Goal: Transaction & Acquisition: Purchase product/service

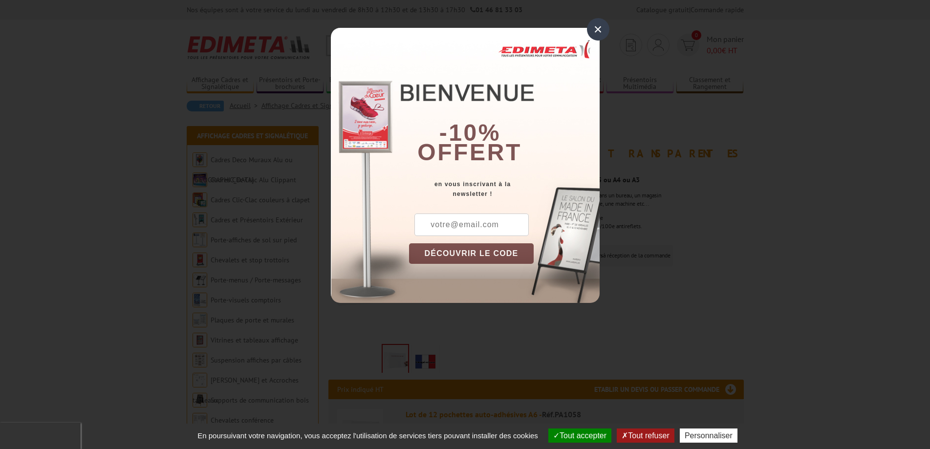
click at [599, 30] on div "×" at bounding box center [598, 29] width 22 height 22
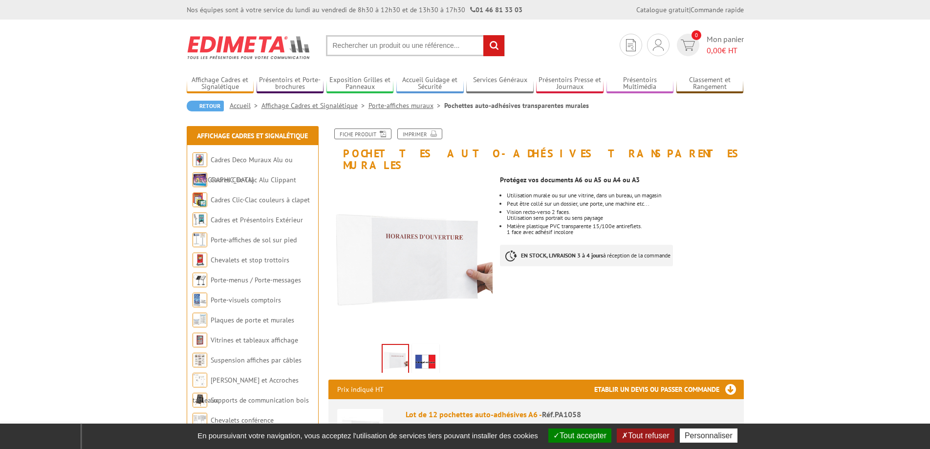
click at [367, 42] on input "text" at bounding box center [415, 45] width 179 height 21
type input "PA1054"
click at [354, 85] on link "Pochettes auto-adhésives transparentes murales" at bounding box center [415, 83] width 163 height 15
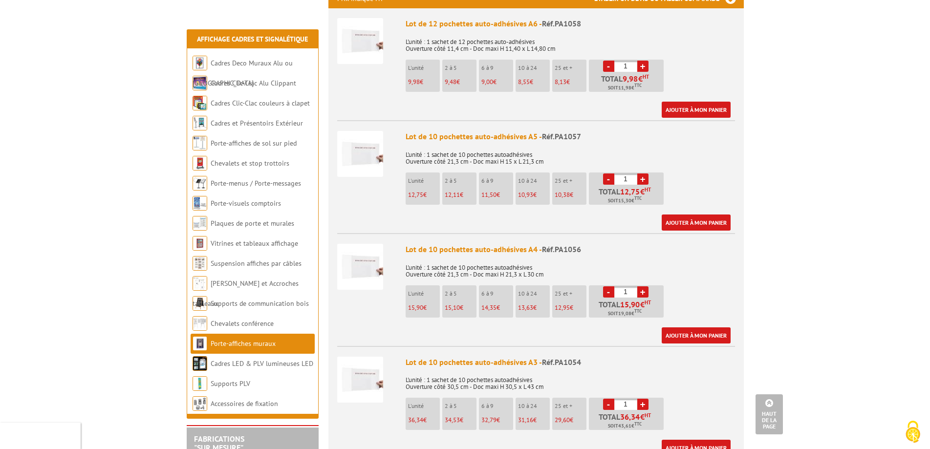
scroll to position [440, 0]
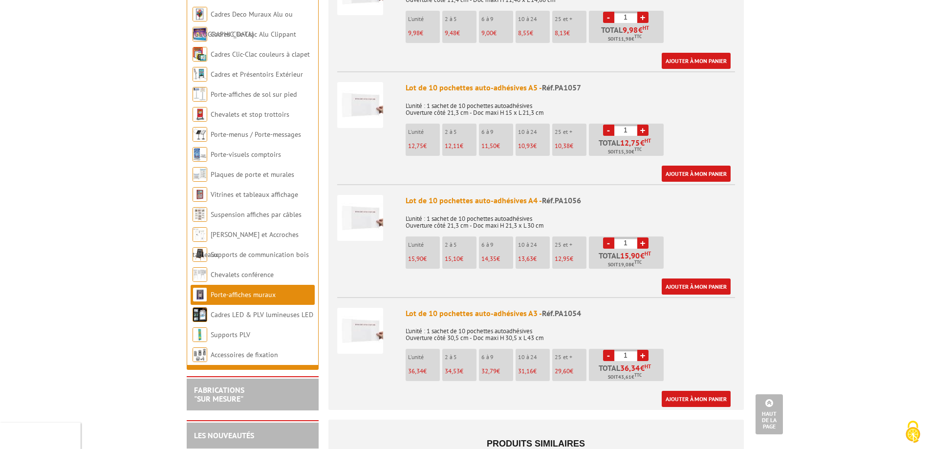
click at [630, 237] on input "1" at bounding box center [625, 242] width 23 height 11
type input "15"
click at [632, 350] on input "1" at bounding box center [625, 355] width 23 height 11
type input "15"
click at [623, 391] on div "Ajouter à mon panier" at bounding box center [568, 399] width 325 height 16
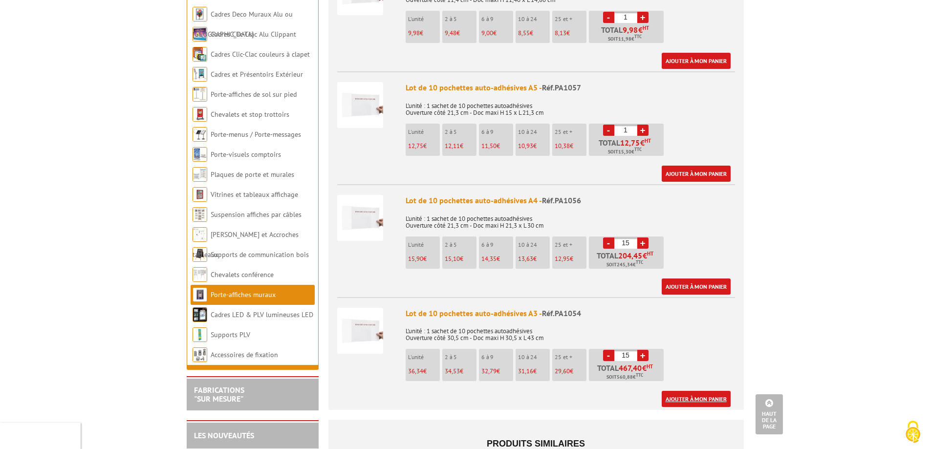
click at [682, 391] on link "Ajouter à mon panier" at bounding box center [696, 399] width 69 height 16
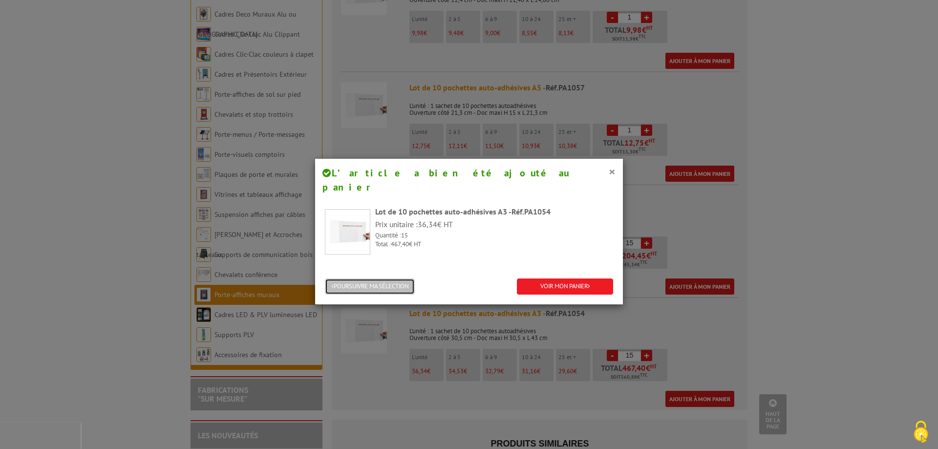
click at [378, 279] on button "POURSUIVRE MA SÉLECTION" at bounding box center [370, 287] width 90 height 16
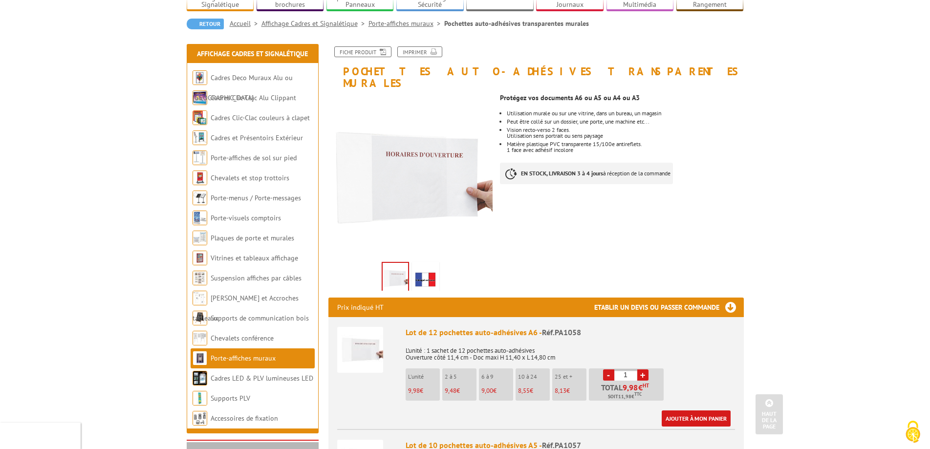
scroll to position [0, 0]
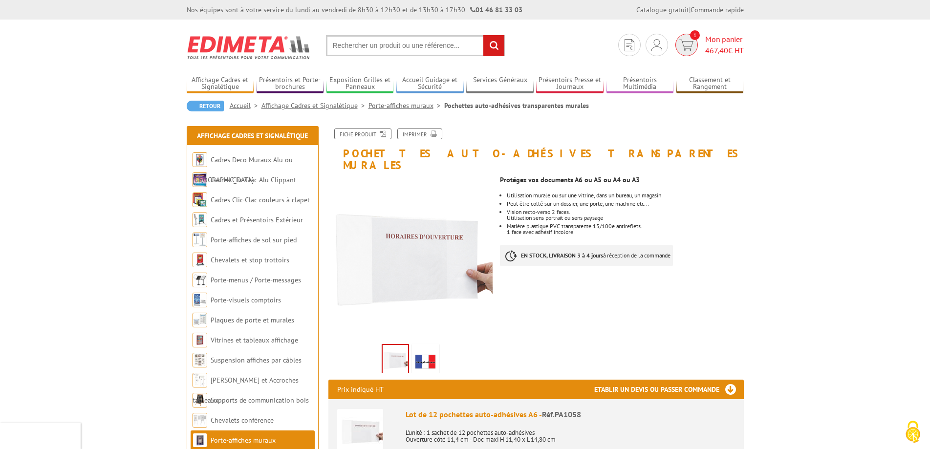
click at [726, 40] on span "Mon panier 467,40 € HT" at bounding box center [724, 45] width 39 height 22
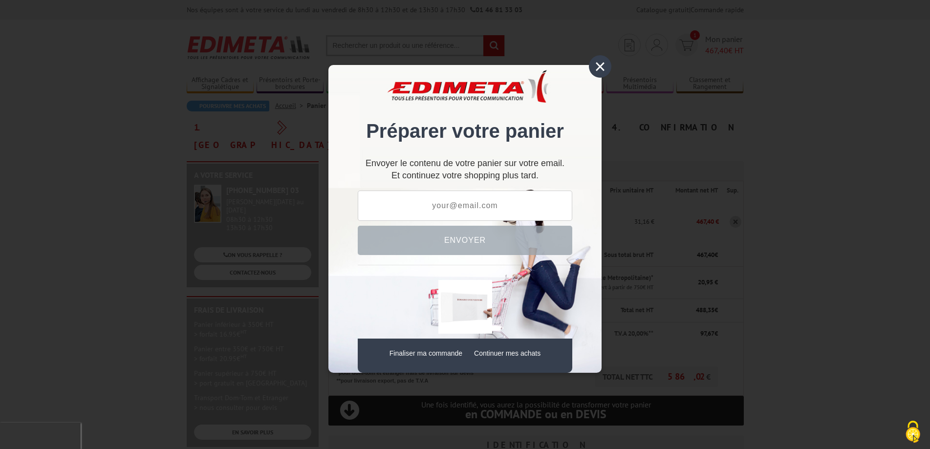
click at [600, 66] on div "×" at bounding box center [600, 66] width 22 height 22
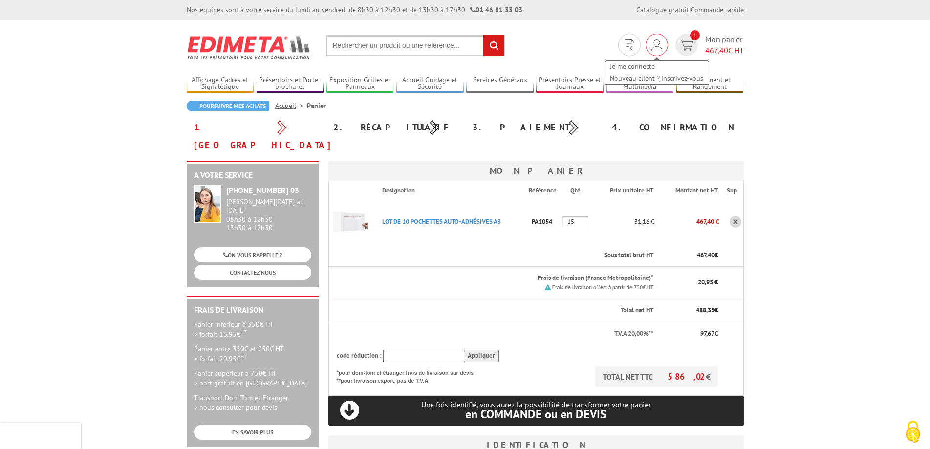
click at [655, 44] on img at bounding box center [656, 45] width 11 height 12
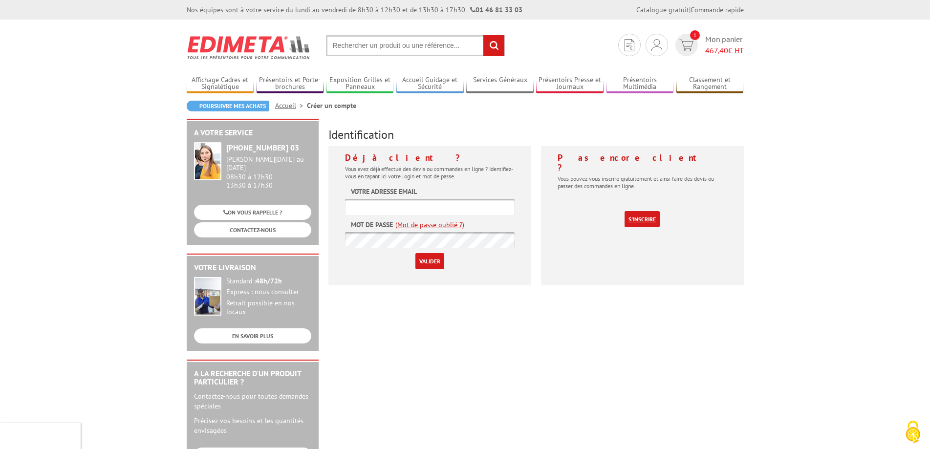
click at [638, 211] on link "S'inscrire" at bounding box center [641, 219] width 35 height 16
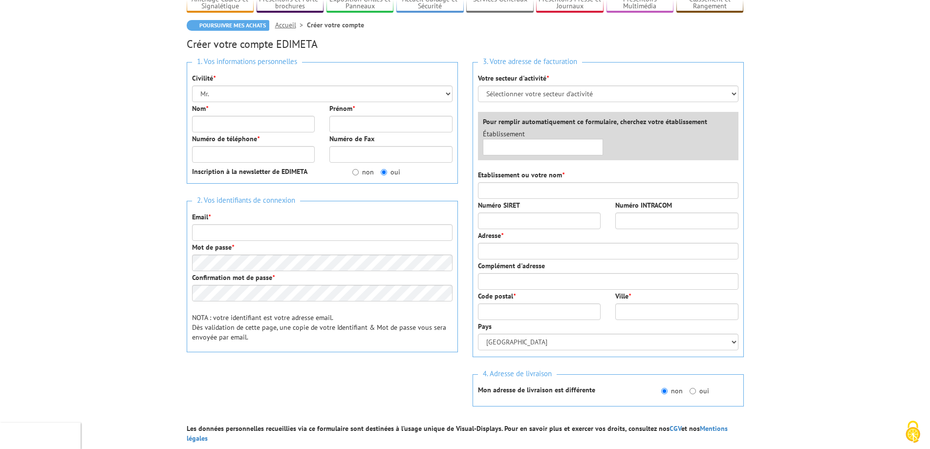
scroll to position [98, 0]
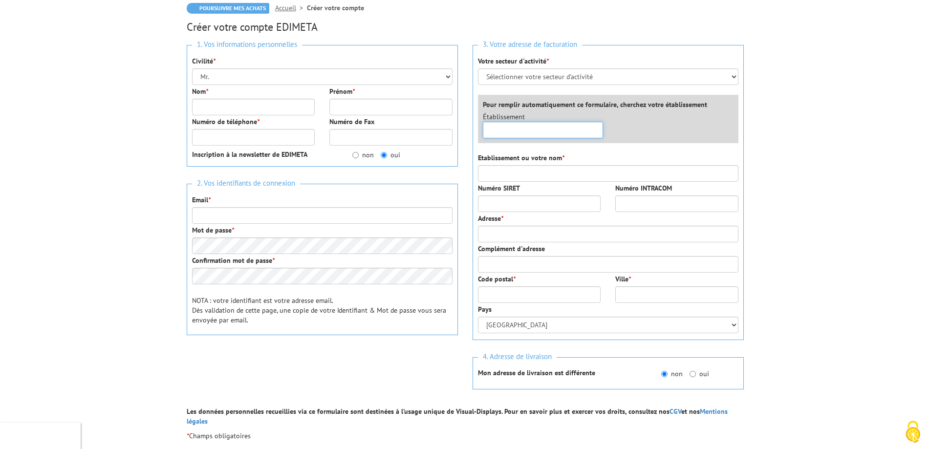
click at [517, 131] on input "text" at bounding box center [543, 130] width 121 height 17
type input "d"
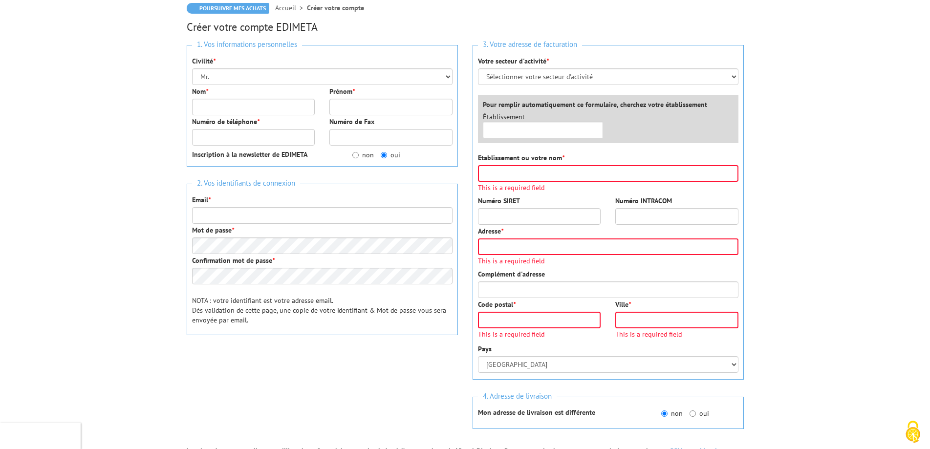
click at [784, 151] on body "Nos équipes sont à votre service du lundi au vendredi de 8h30 à 12h30 et de 13h…" at bounding box center [465, 330] width 930 height 857
click at [643, 83] on select "Sélectionner votre secteur d'activité Administrations et collectivités Magasins…" at bounding box center [608, 76] width 260 height 17
select select "878"
click at [478, 68] on select "Sélectionner votre secteur d'activité Administrations et collectivités Magasins…" at bounding box center [608, 76] width 260 height 17
click at [548, 133] on input "text" at bounding box center [543, 130] width 121 height 17
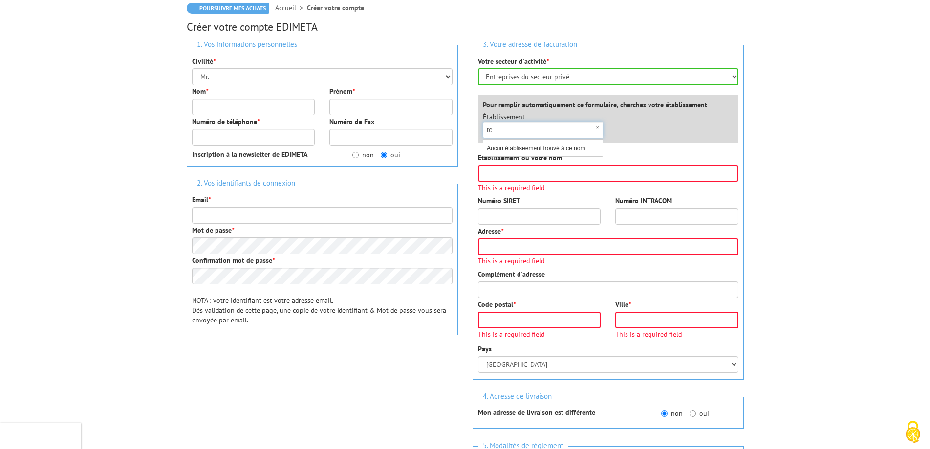
type input "t"
type input "h"
type input "c"
type input "d"
type input "e"
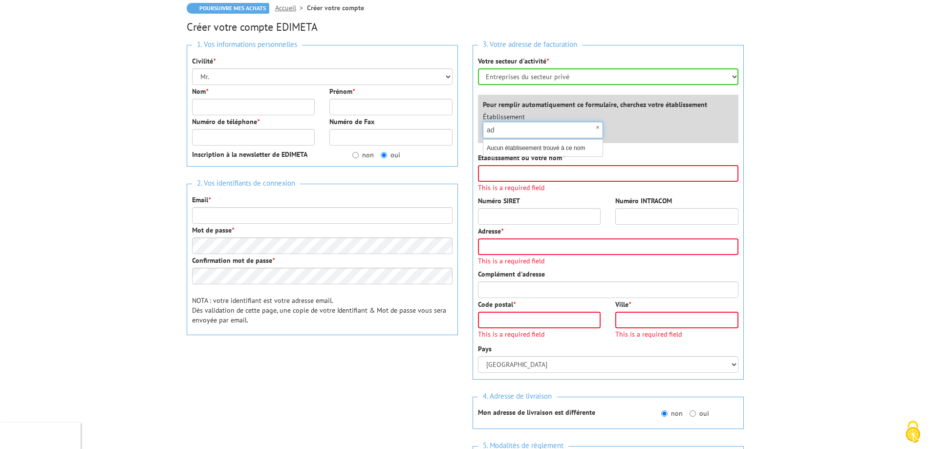
type input "a"
click at [111, 239] on body "Nos équipes sont à votre service du lundi au vendredi de 8h30 à 12h30 et de 13h…" at bounding box center [465, 369] width 930 height 935
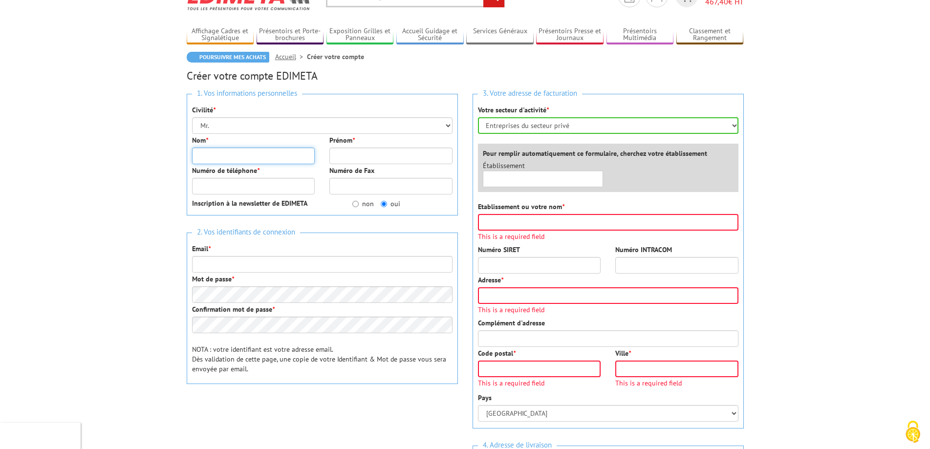
click at [215, 156] on input "Nom *" at bounding box center [253, 156] width 123 height 17
type input "VE"
click at [222, 129] on select "Mr. Mme. Mlle." at bounding box center [322, 125] width 260 height 17
select select "Mme."
click at [192, 117] on select "Mr. Mme. Mlle." at bounding box center [322, 125] width 260 height 17
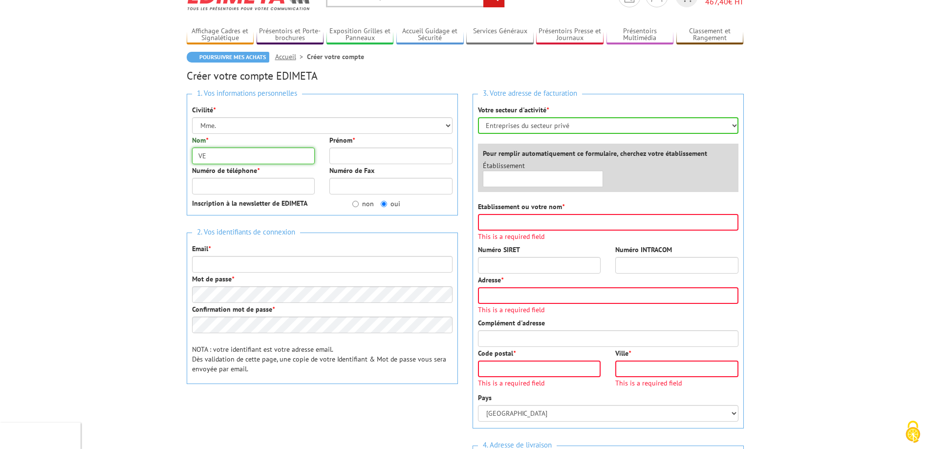
click at [226, 159] on input "VE" at bounding box center [253, 156] width 123 height 17
type input "VERTES"
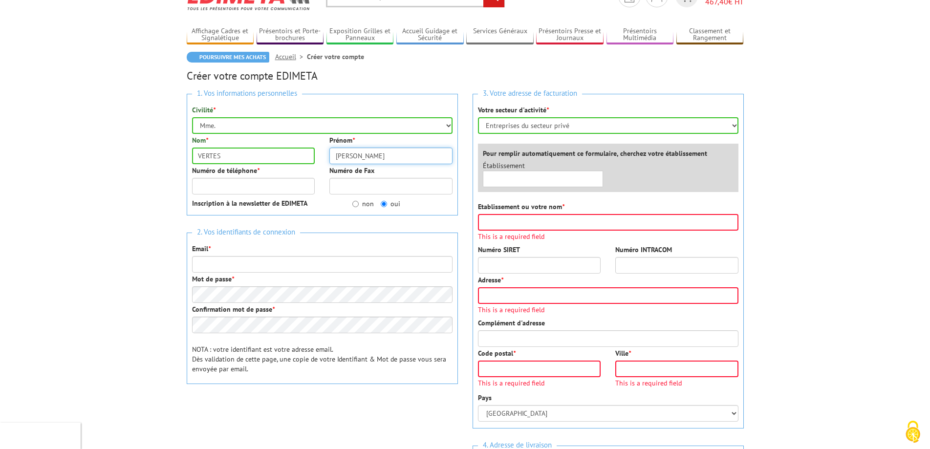
type input "Johanna"
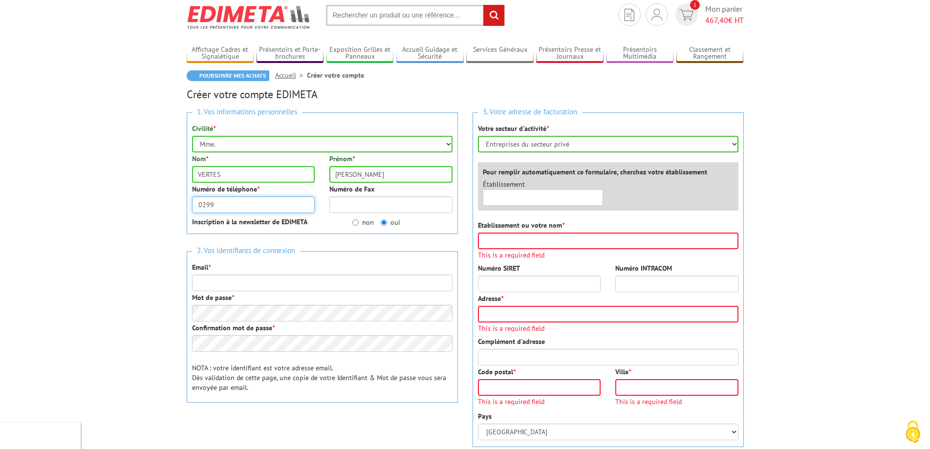
scroll to position [0, 0]
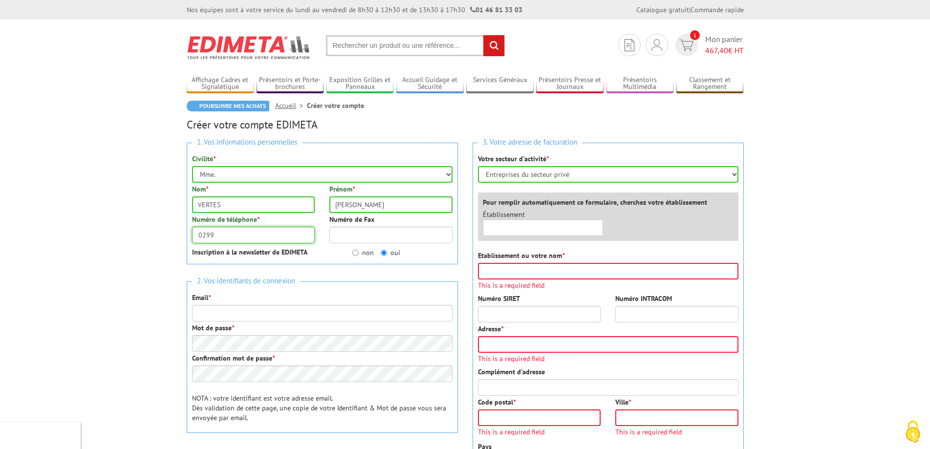
drag, startPoint x: 217, startPoint y: 236, endPoint x: 154, endPoint y: 237, distance: 63.1
paste input ".99.08.20."
click at [205, 237] on input "02.99.08.20.99" at bounding box center [253, 235] width 123 height 17
type input "0299082099"
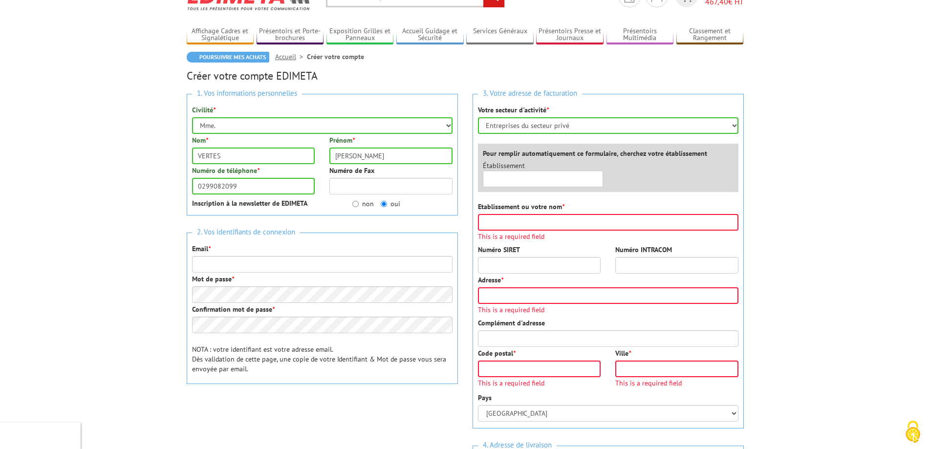
scroll to position [98, 0]
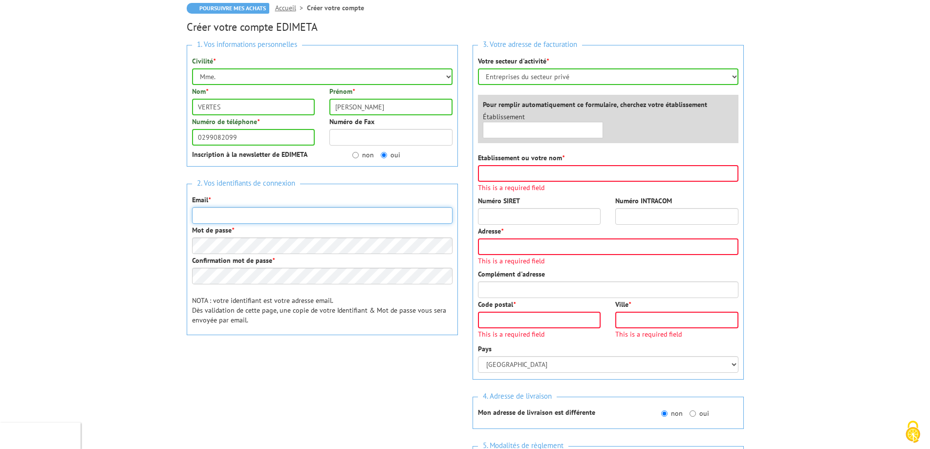
click at [232, 215] on input "Email *" at bounding box center [322, 215] width 260 height 17
paste input "johanna-externe.vertes@dalkiaelectrotechnics.fr"
type input "johanna-externe.vertes@dalkiaelectrotechnics.fr"
click at [125, 256] on body "Nos équipes sont à votre service du lundi au vendredi de 8h30 à 12h30 et de 13h…" at bounding box center [465, 369] width 930 height 935
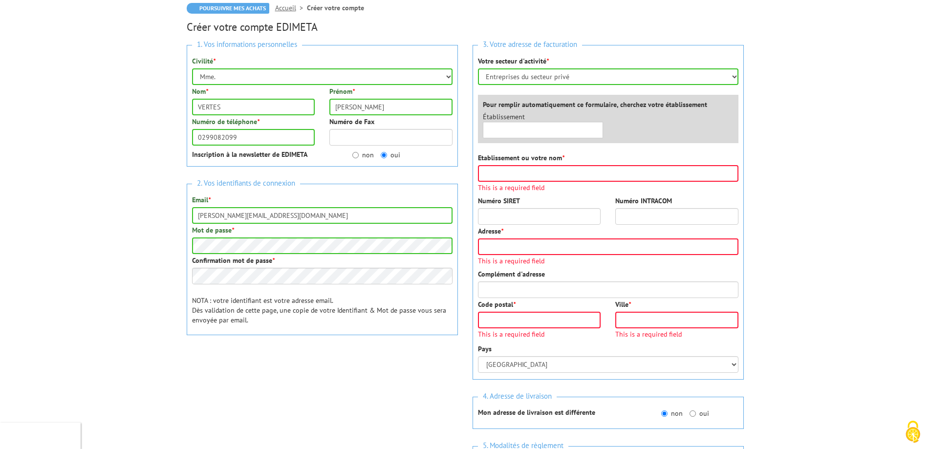
click at [145, 281] on body "Nos équipes sont à votre service du lundi au vendredi de 8h30 à 12h30 et de 13h…" at bounding box center [465, 369] width 930 height 935
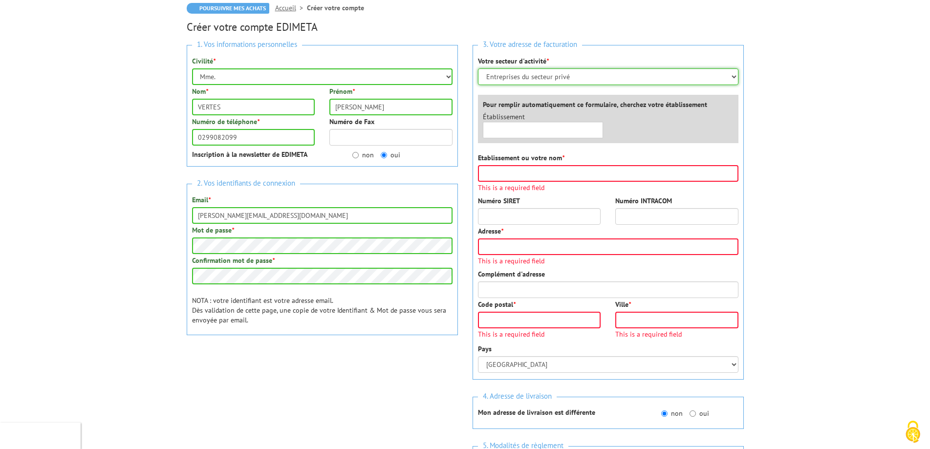
click at [553, 75] on select "Sélectionner votre secteur d'activité Administrations et collectivités Magasins…" at bounding box center [608, 76] width 260 height 17
click at [534, 73] on select "Sélectionner votre secteur d'activité Administrations et collectivités Magasins…" at bounding box center [608, 76] width 260 height 17
click at [760, 151] on body "Nos équipes sont à votre service du lundi au vendredi de 8h30 à 12h30 et de 13h…" at bounding box center [465, 369] width 930 height 935
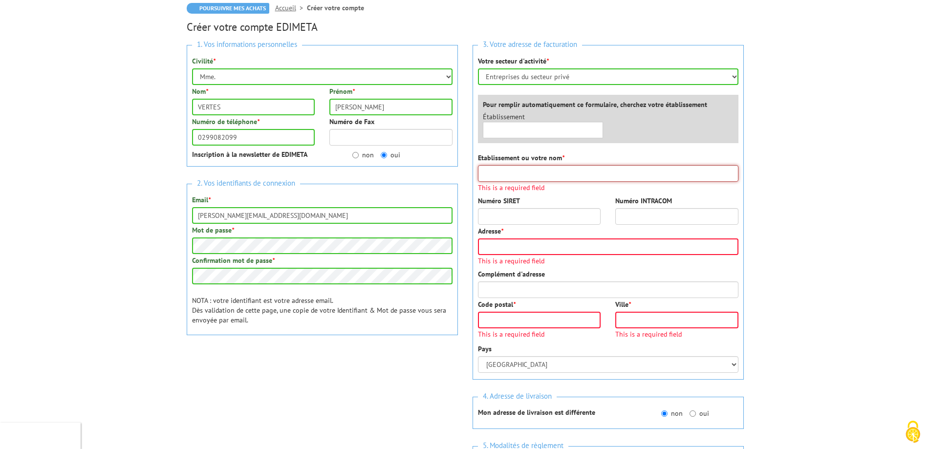
click at [561, 172] on input "Etablissement ou votre nom *" at bounding box center [608, 173] width 260 height 17
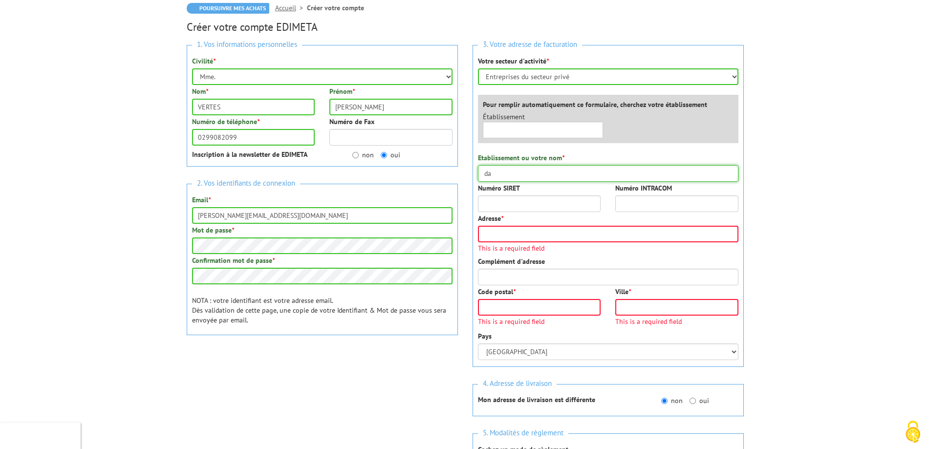
type input "d"
type input "DALKIA ELECTROTECHNICS"
click at [621, 231] on input "Adresse *" at bounding box center [608, 234] width 260 height 17
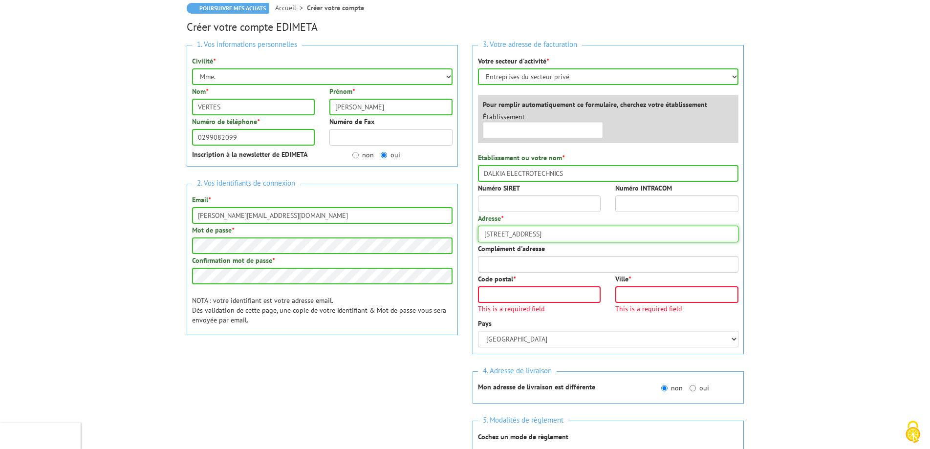
type input "[STREET_ADDRESS]"
type input "ZI LA CROIX DES ARCHERS"
type input "56200"
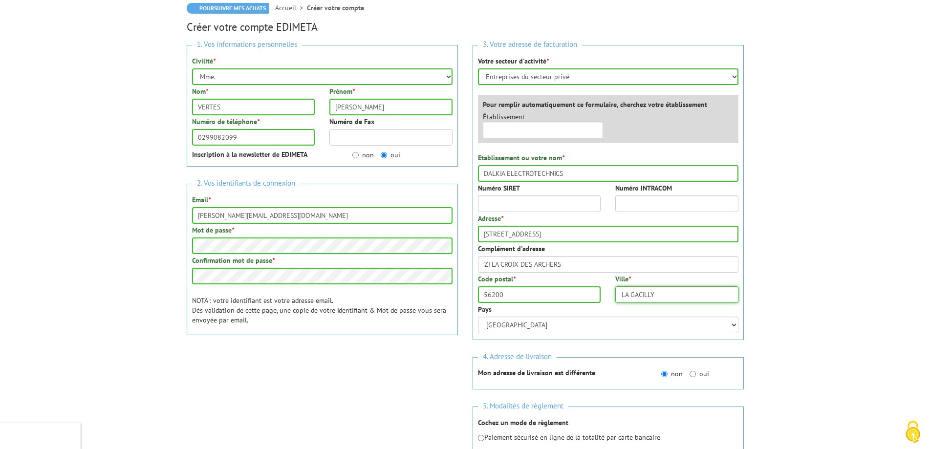
type input "LA GACILLY"
click at [800, 267] on body "Nos équipes sont à votre service du lundi au vendredi de 8h30 à 12h30 et de 13h…" at bounding box center [465, 349] width 930 height 895
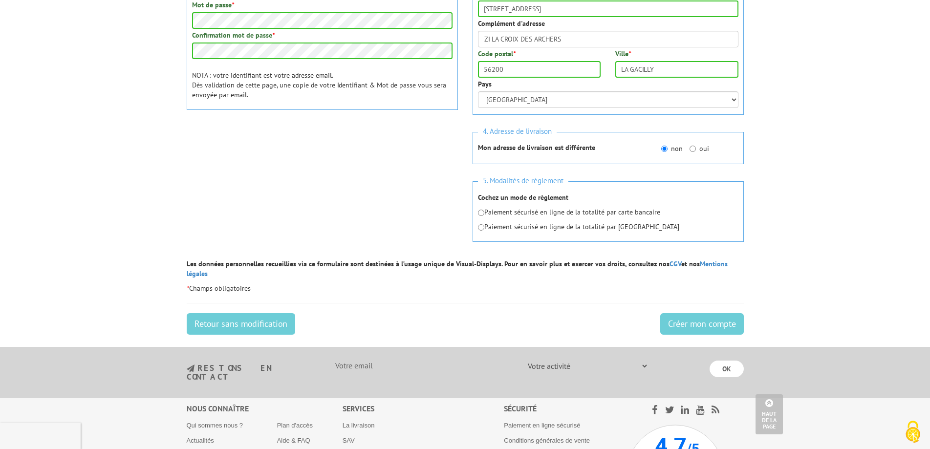
scroll to position [342, 0]
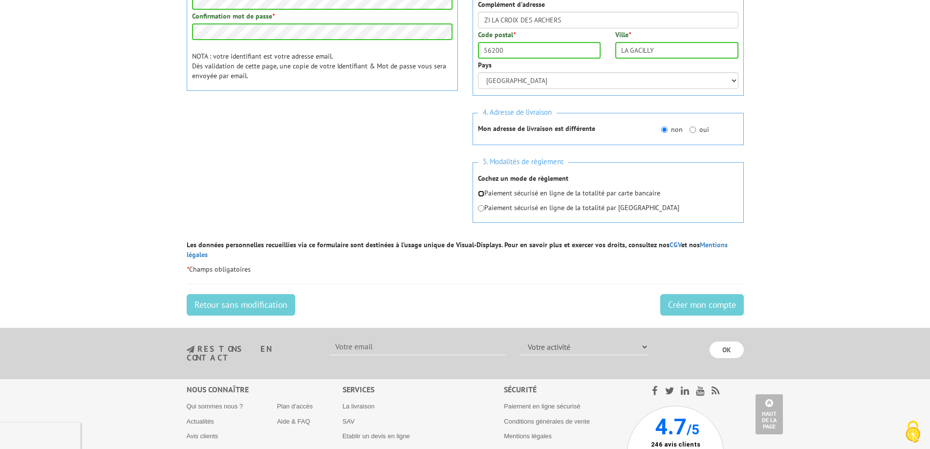
click at [480, 195] on input "radio" at bounding box center [481, 194] width 6 height 6
radio input "true"
click at [702, 298] on input "Créer mon compte" at bounding box center [702, 305] width 84 height 22
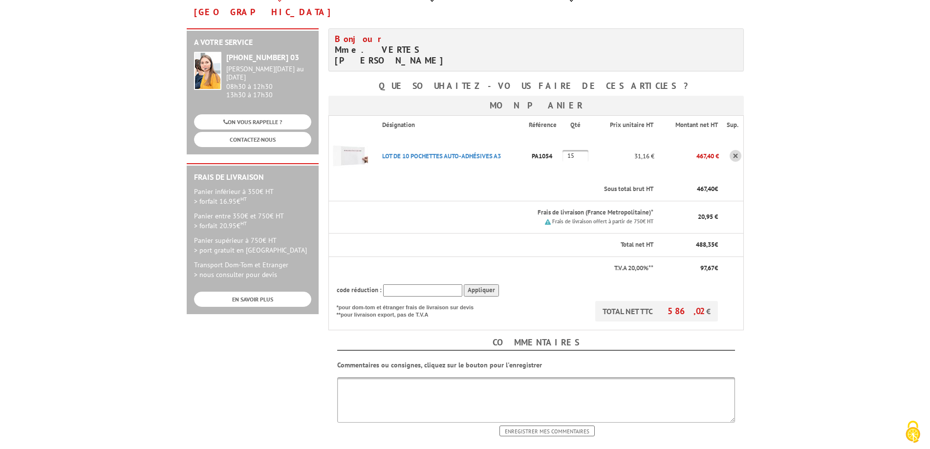
scroll to position [147, 0]
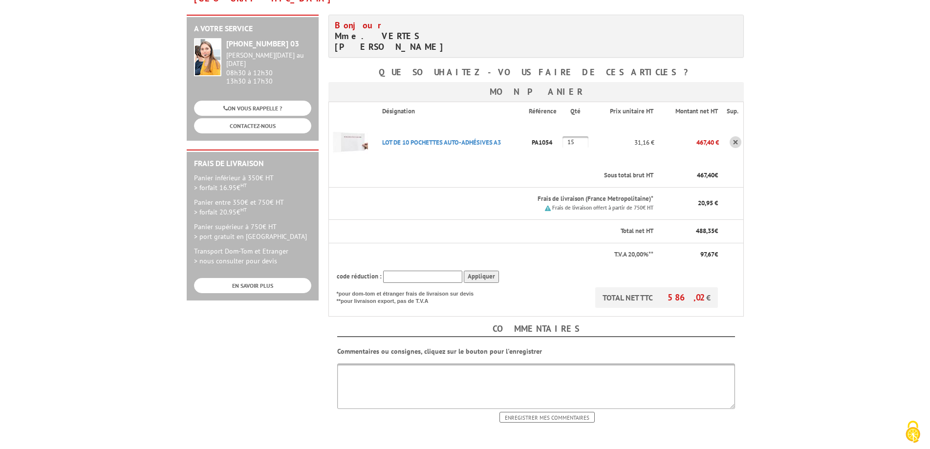
drag, startPoint x: 402, startPoint y: 250, endPoint x: 403, endPoint y: 243, distance: 6.9
click at [402, 271] on input "text" at bounding box center [422, 277] width 79 height 12
type input "new10"
click at [493, 271] on input "Appliquer" at bounding box center [481, 277] width 35 height 12
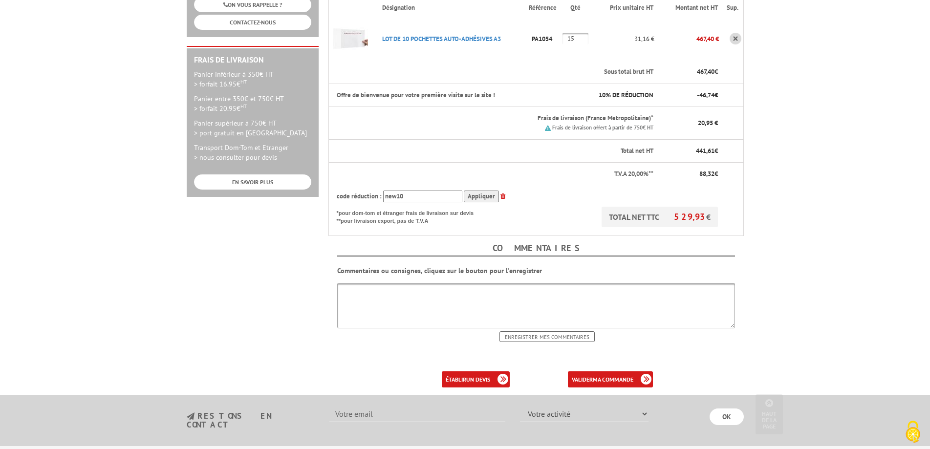
scroll to position [342, 0]
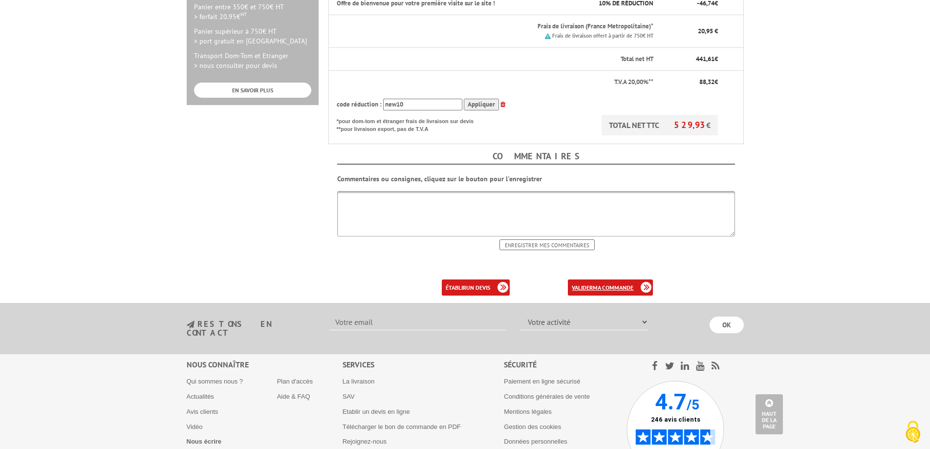
click at [596, 284] on b "ma commande" at bounding box center [613, 287] width 41 height 7
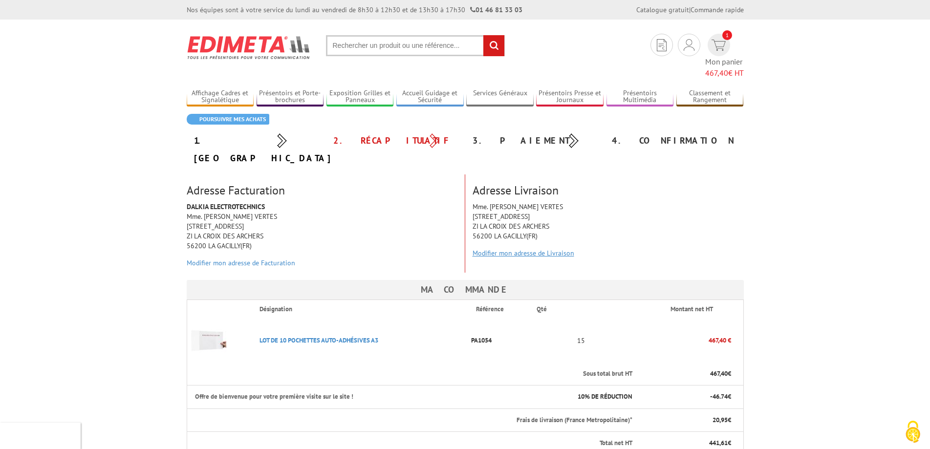
click at [514, 249] on link "Modifier mon adresse de Livraison" at bounding box center [524, 253] width 102 height 9
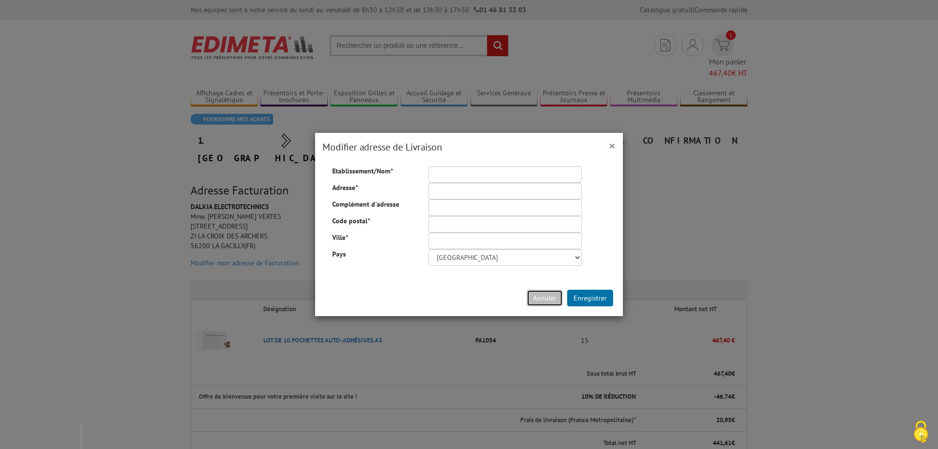
click at [543, 297] on button "Annuler" at bounding box center [545, 298] width 36 height 17
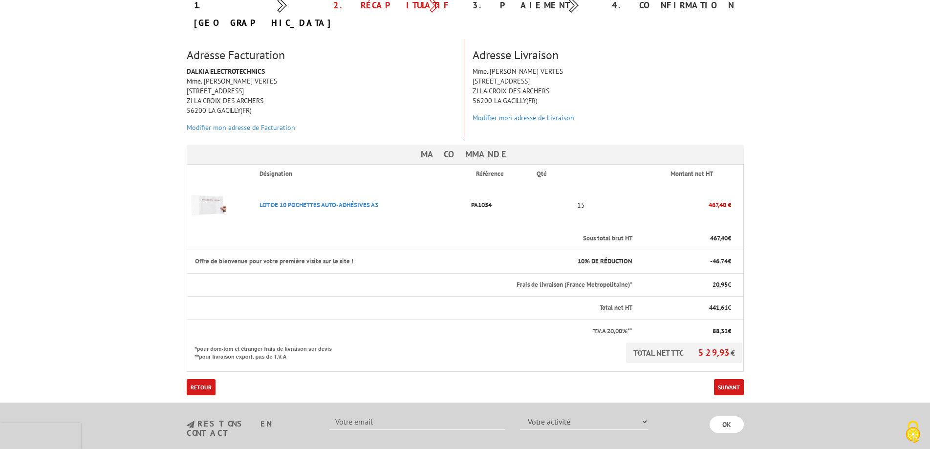
scroll to position [147, 0]
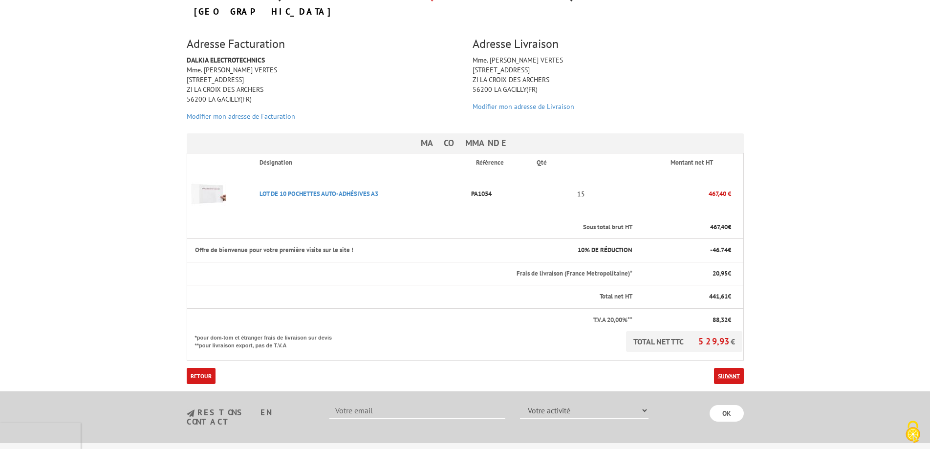
click at [727, 368] on link "Suivant" at bounding box center [729, 376] width 30 height 16
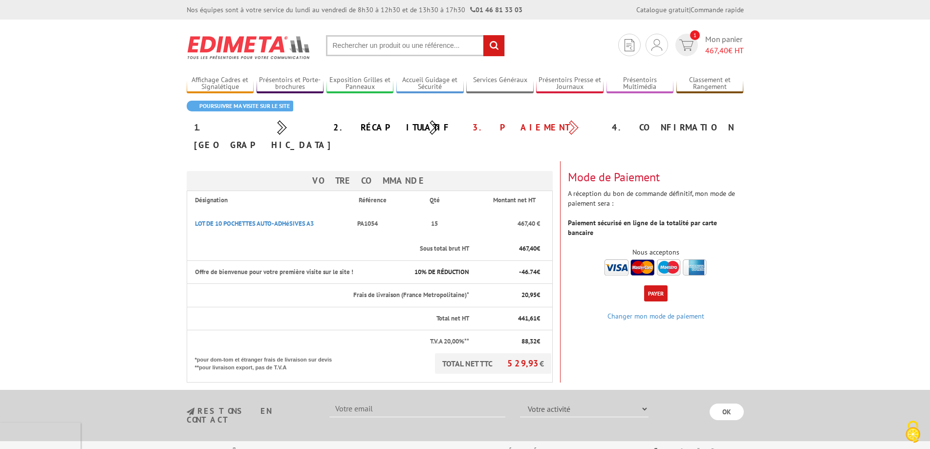
click at [654, 285] on button "Payer" at bounding box center [655, 293] width 23 height 16
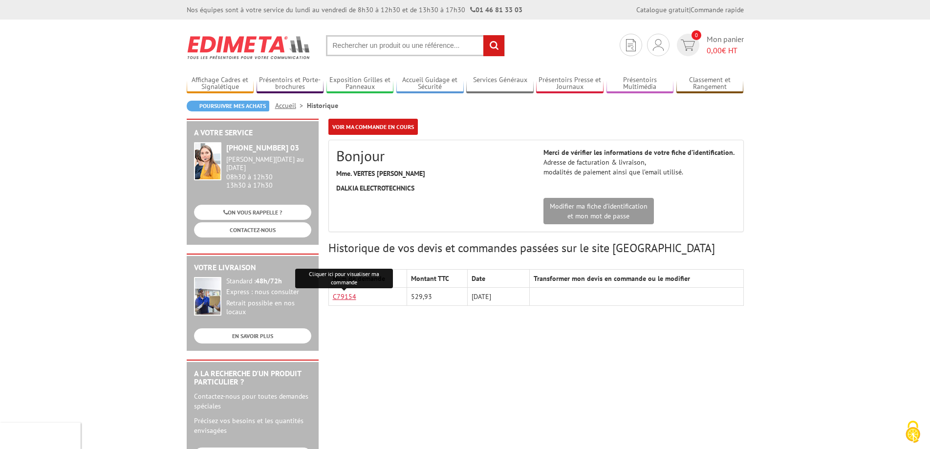
click at [344, 297] on link "C79154" at bounding box center [344, 296] width 23 height 9
click at [484, 340] on div "A votre service +33 (0)1 46 81 33 03 Du Lundi au Vendredi 08h30 à 12h30 13h30 à…" at bounding box center [465, 379] width 567 height 521
